Goal: Information Seeking & Learning: Learn about a topic

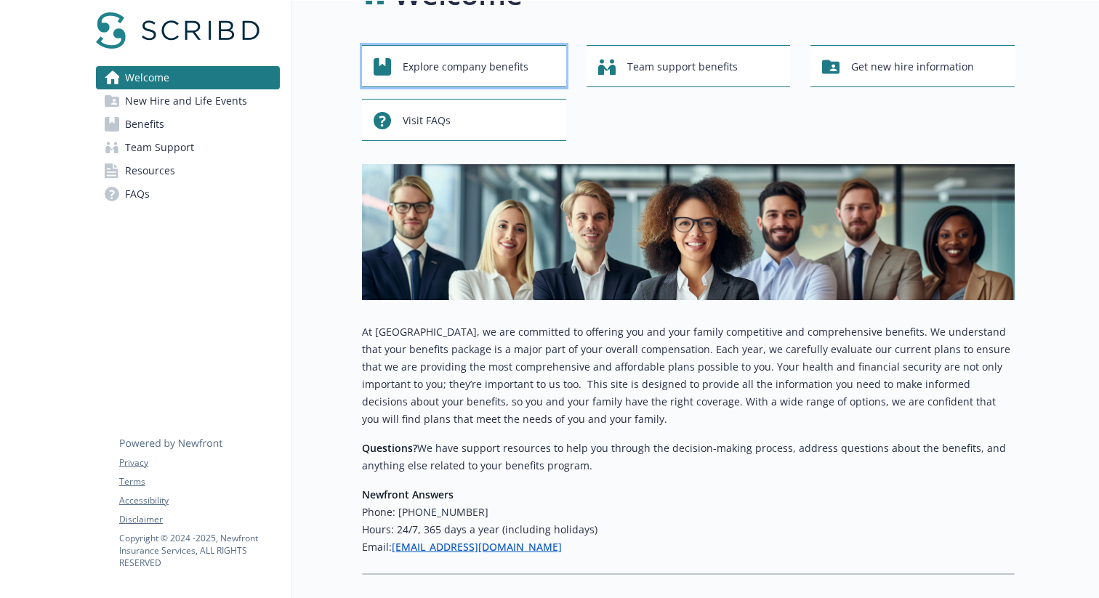
click at [501, 68] on span "Explore company benefits" at bounding box center [466, 67] width 126 height 28
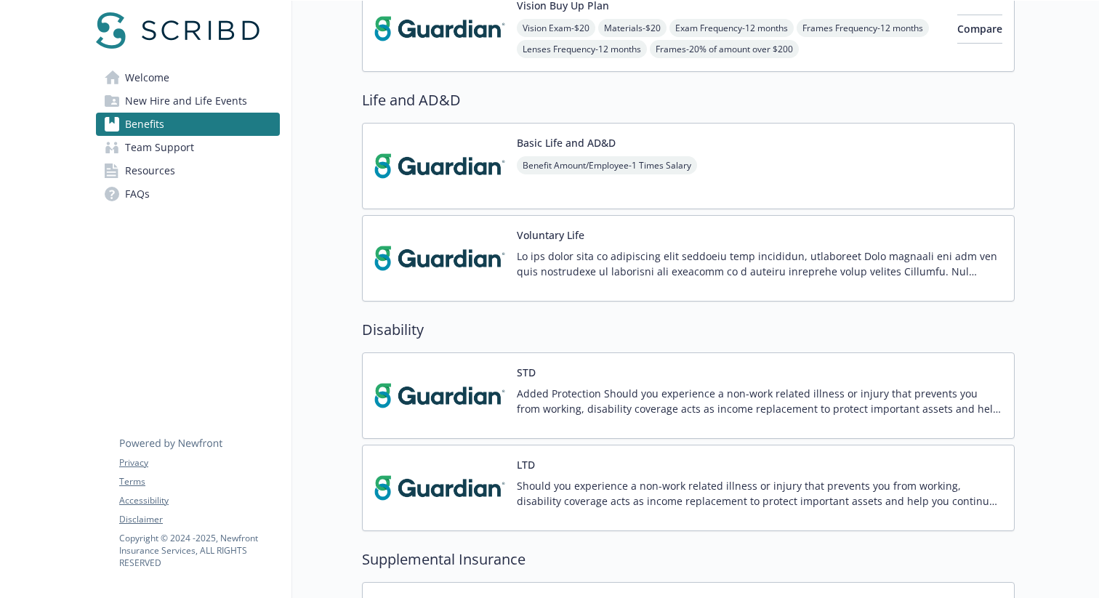
scroll to position [60, 0]
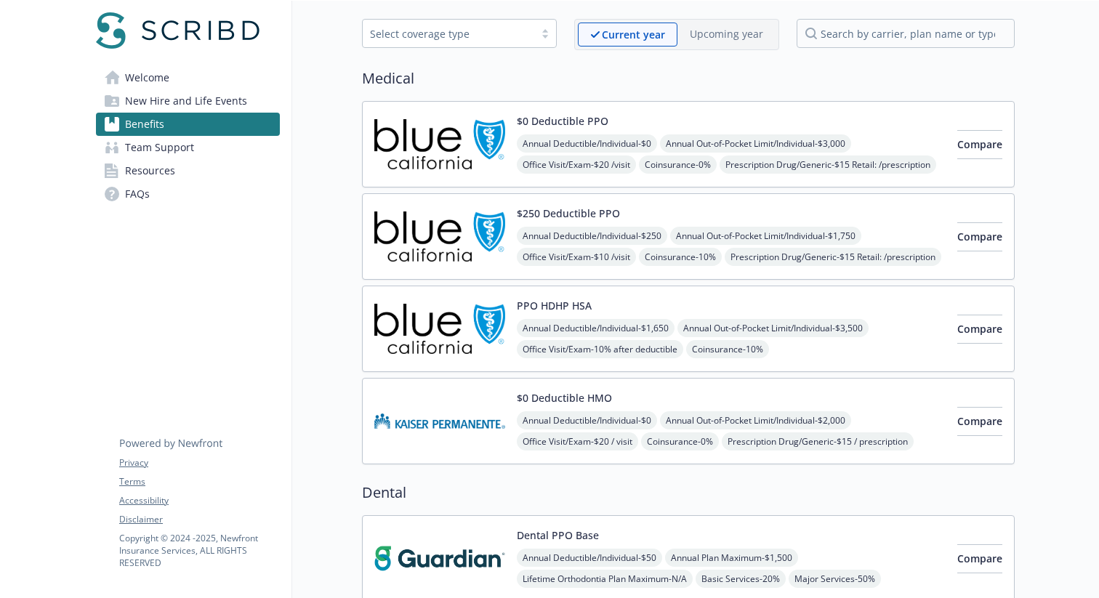
click at [196, 75] on link "Welcome" at bounding box center [188, 77] width 184 height 23
